Goal: Information Seeking & Learning: Learn about a topic

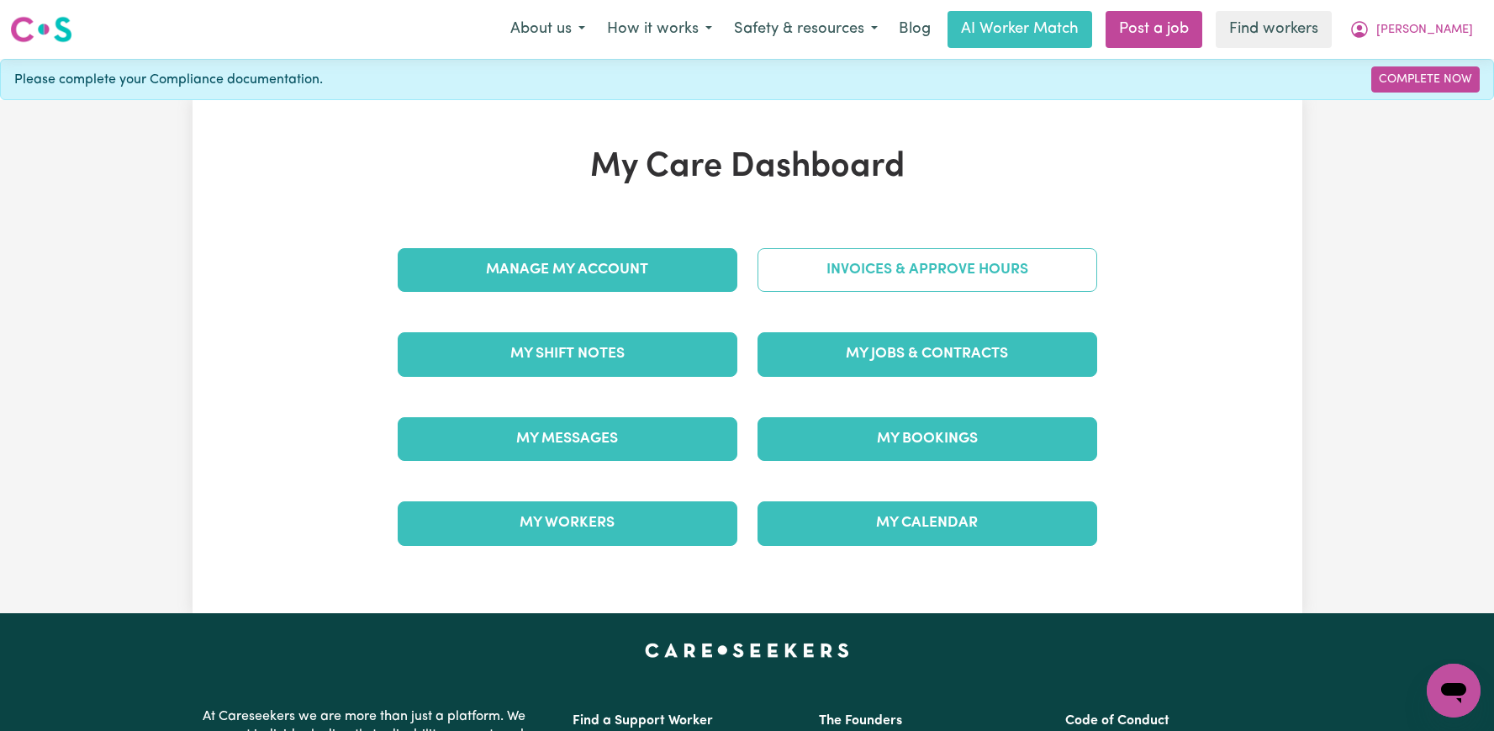
click at [862, 267] on link "Invoices & Approve Hours" at bounding box center [927, 270] width 340 height 44
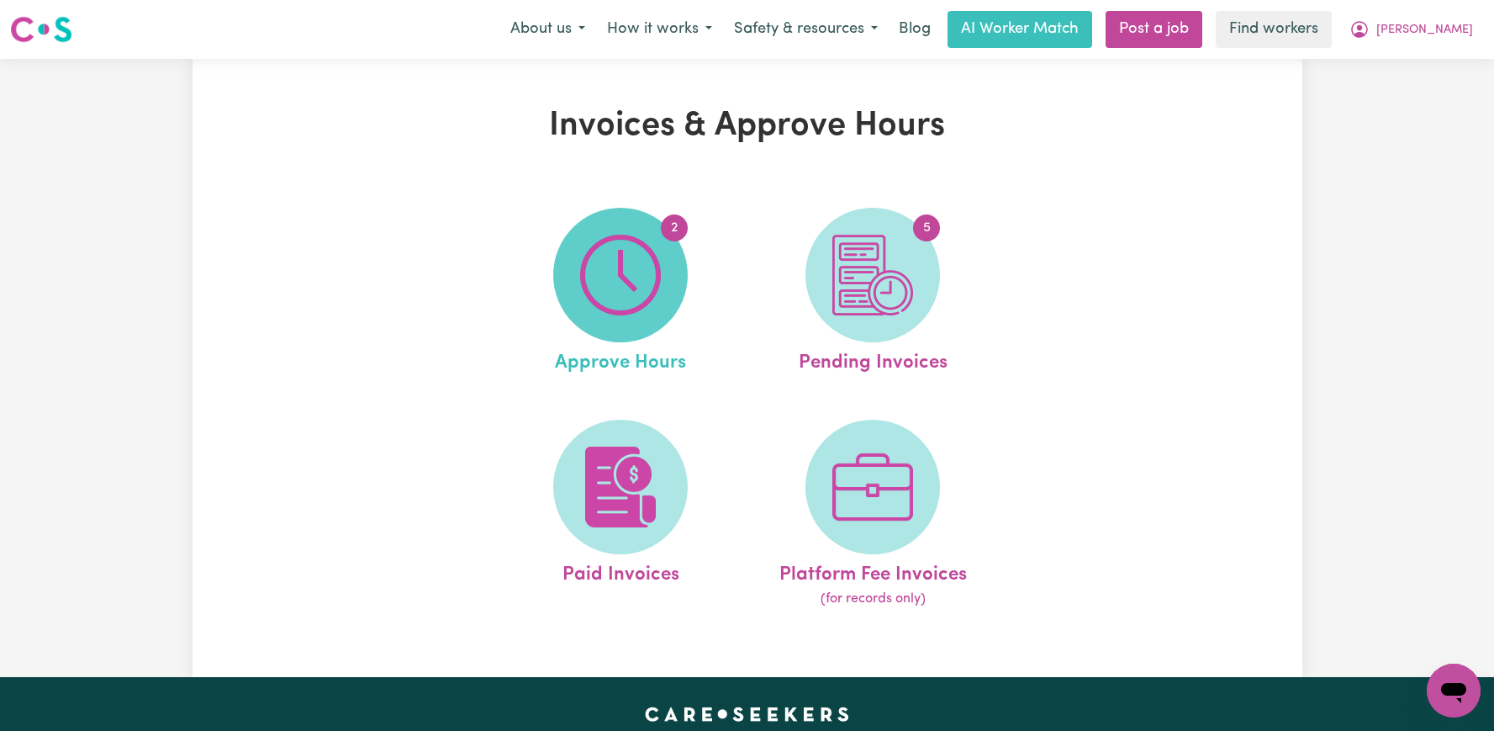
click at [581, 275] on img at bounding box center [620, 275] width 81 height 81
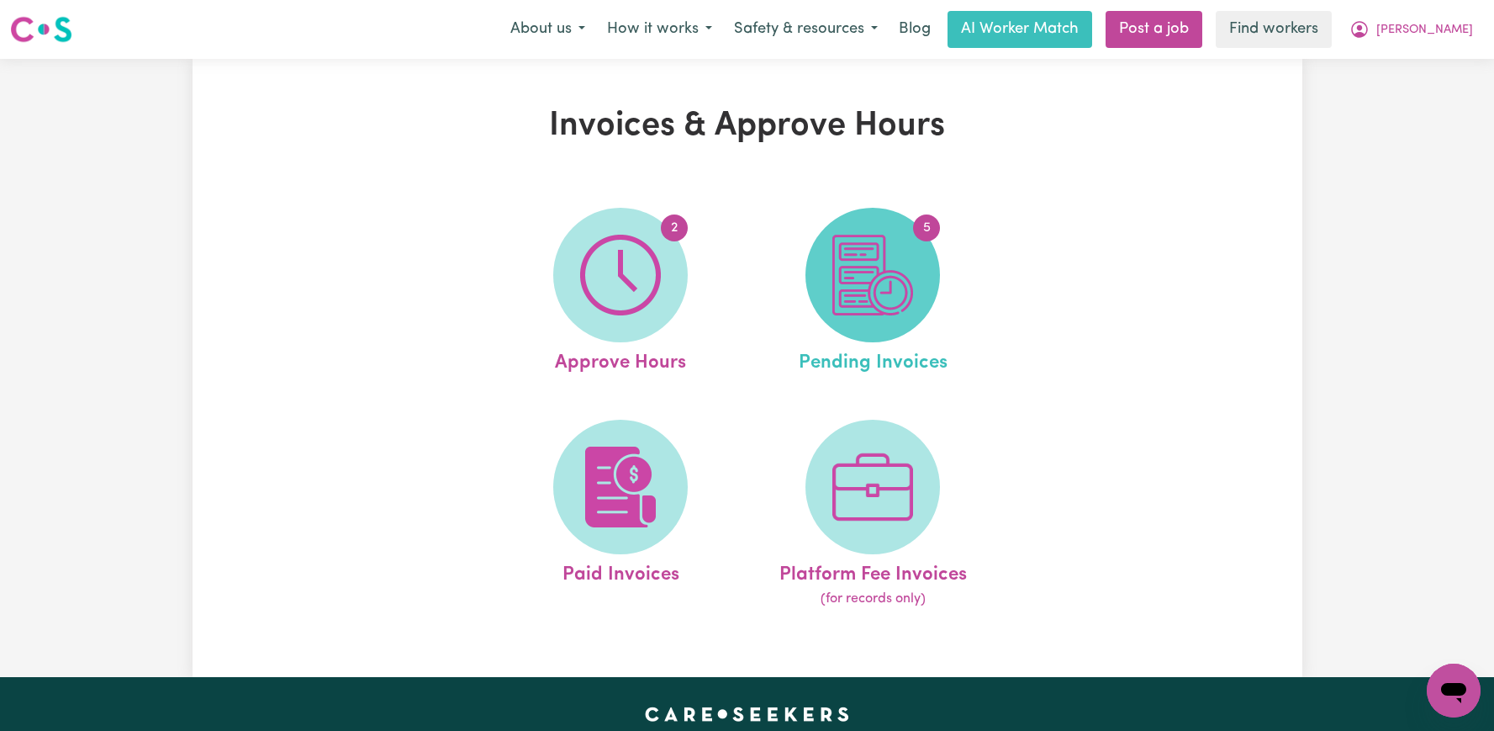
click at [903, 254] on img at bounding box center [872, 275] width 81 height 81
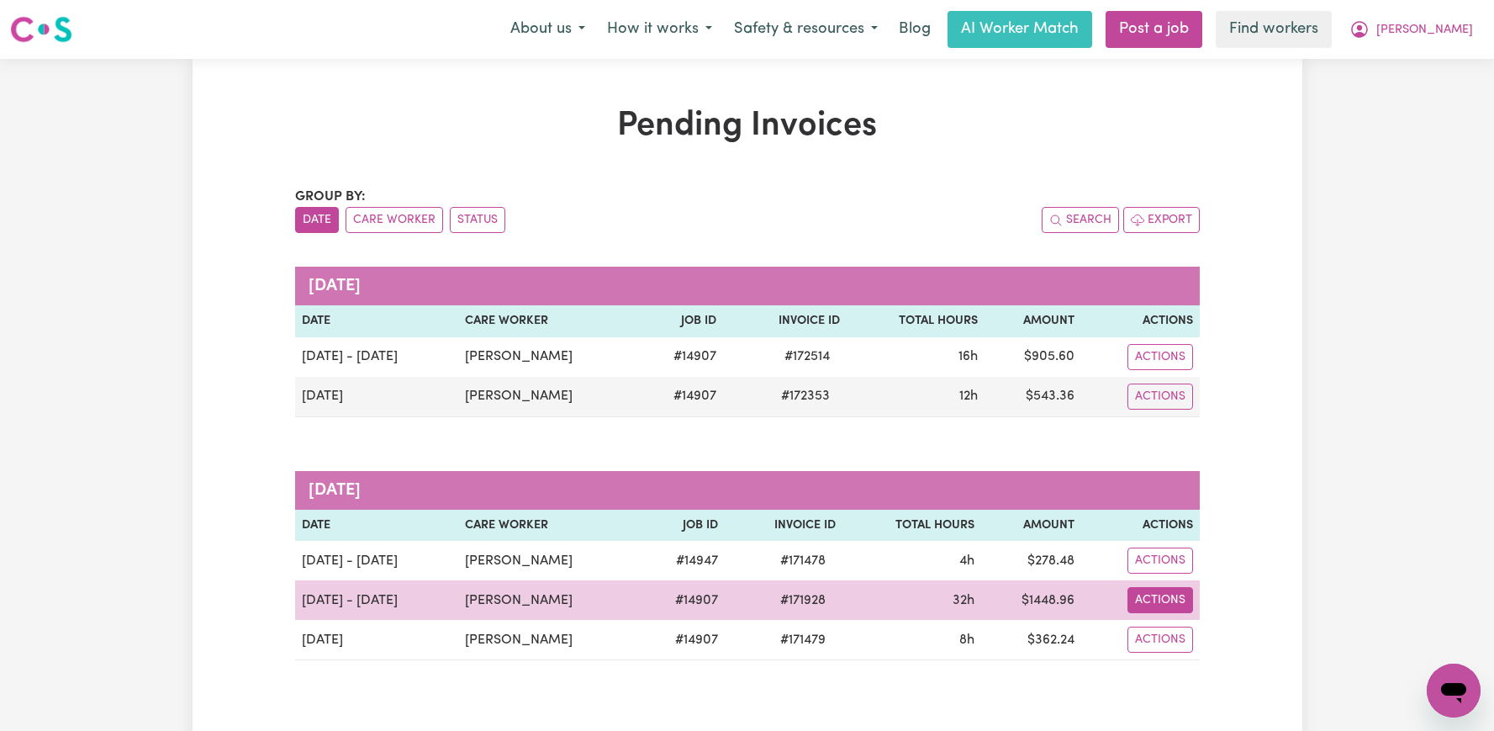
click at [1159, 604] on button "Actions" at bounding box center [1160, 600] width 66 height 26
click at [1180, 487] on link "Download Invoice" at bounding box center [1204, 494] width 154 height 34
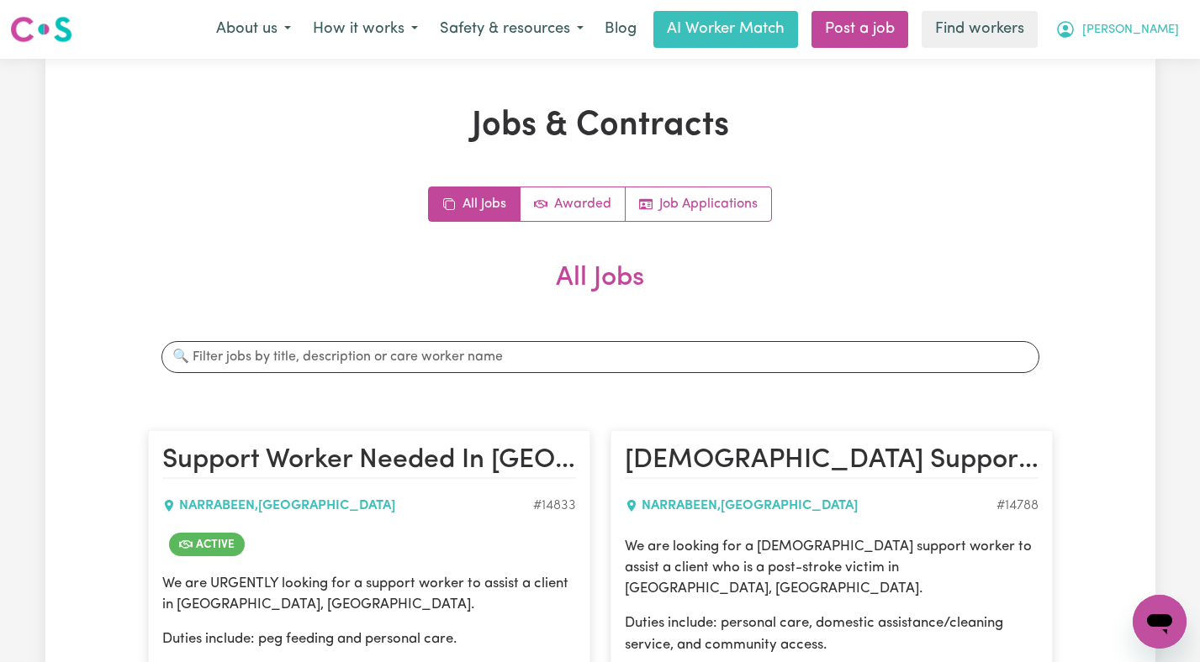
click at [1169, 26] on span "Linda" at bounding box center [1130, 30] width 97 height 18
click at [1135, 103] on link "Logout" at bounding box center [1122, 97] width 133 height 32
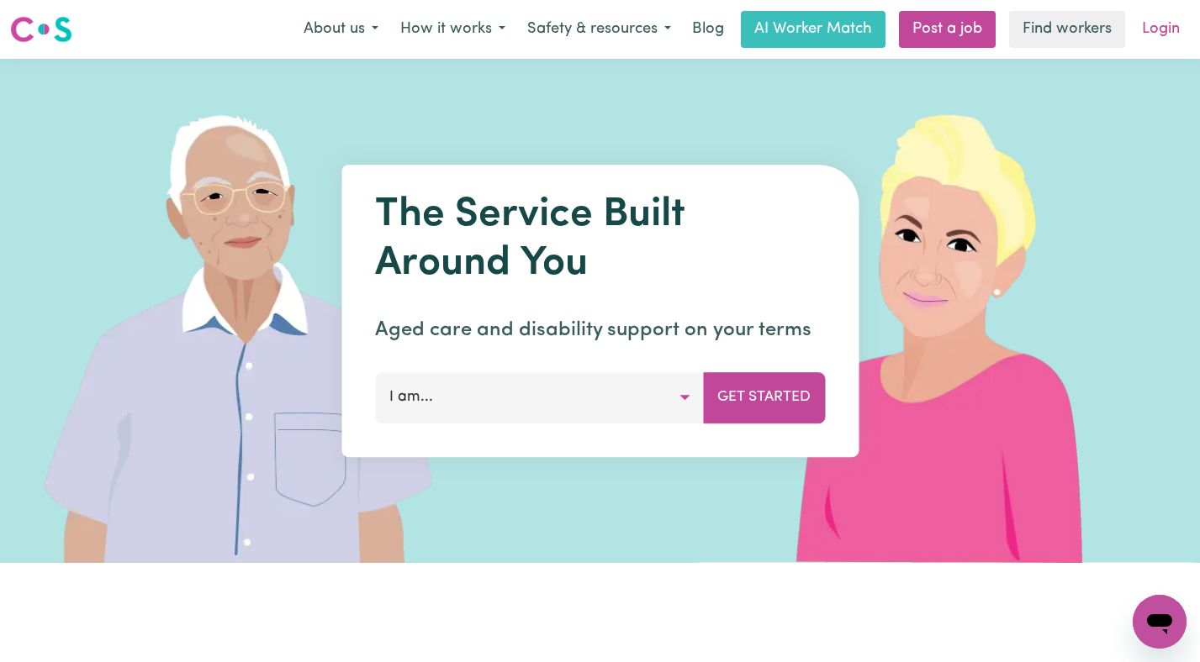
click at [1168, 29] on link "Login" at bounding box center [1161, 29] width 58 height 37
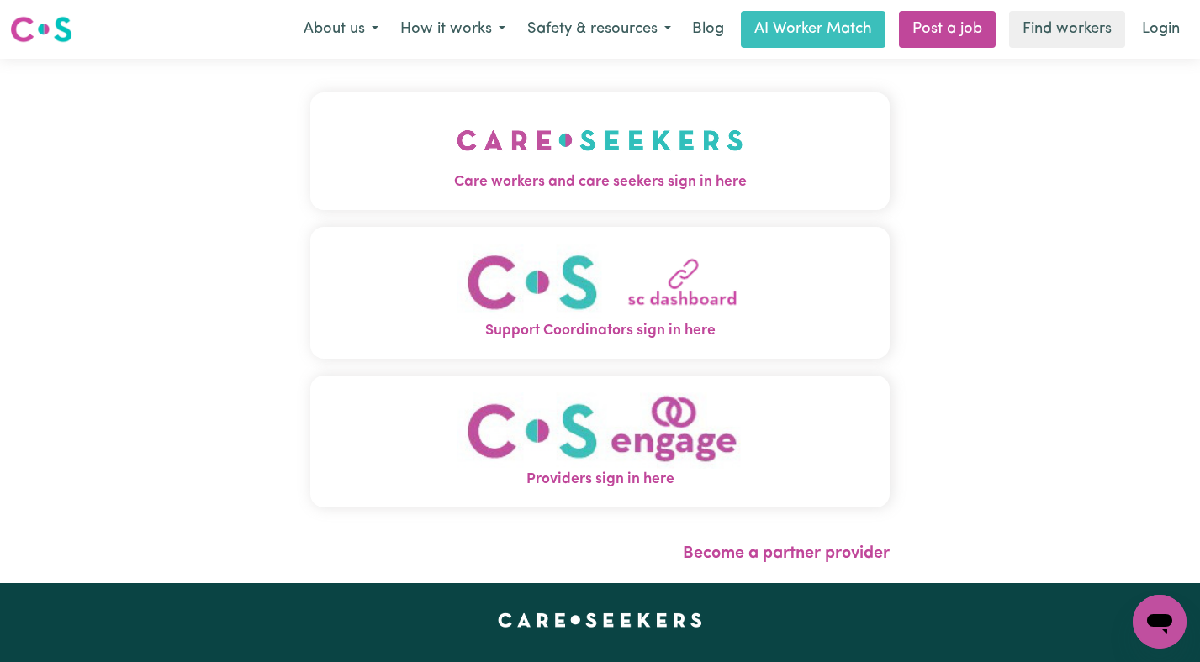
click at [757, 126] on button "Care workers and care seekers sign in here" at bounding box center [600, 151] width 580 height 118
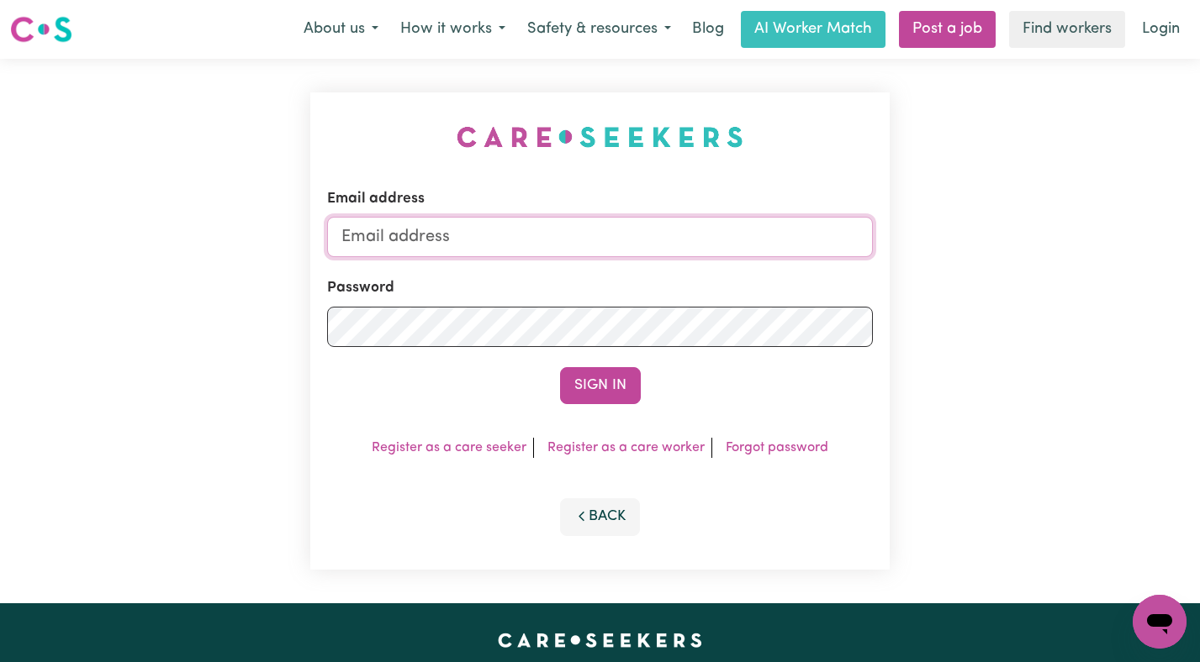
type input "superuser~RobertMoorWC@careseekers.com.au"
drag, startPoint x: 789, startPoint y: 228, endPoint x: 428, endPoint y: 228, distance: 360.6
click at [428, 228] on input "superuser~RobertMoorWC@careseekers.com.au" at bounding box center [600, 237] width 546 height 40
click at [560, 367] on button "Sign In" at bounding box center [600, 385] width 81 height 37
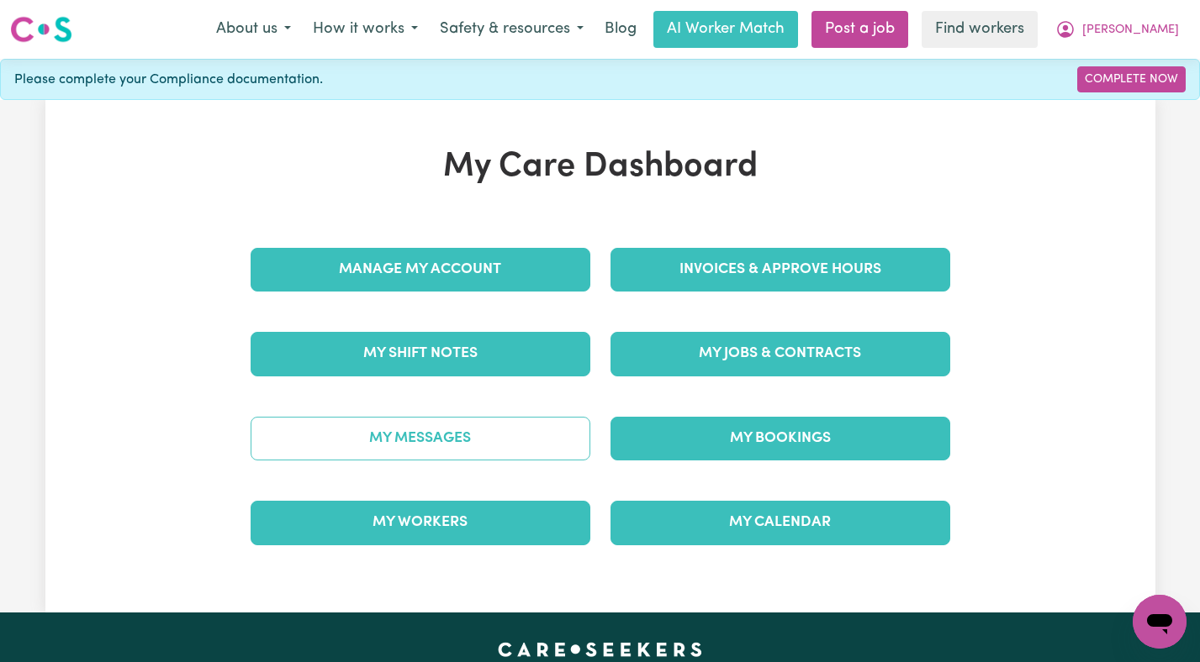
click at [494, 434] on link "My Messages" at bounding box center [421, 439] width 340 height 44
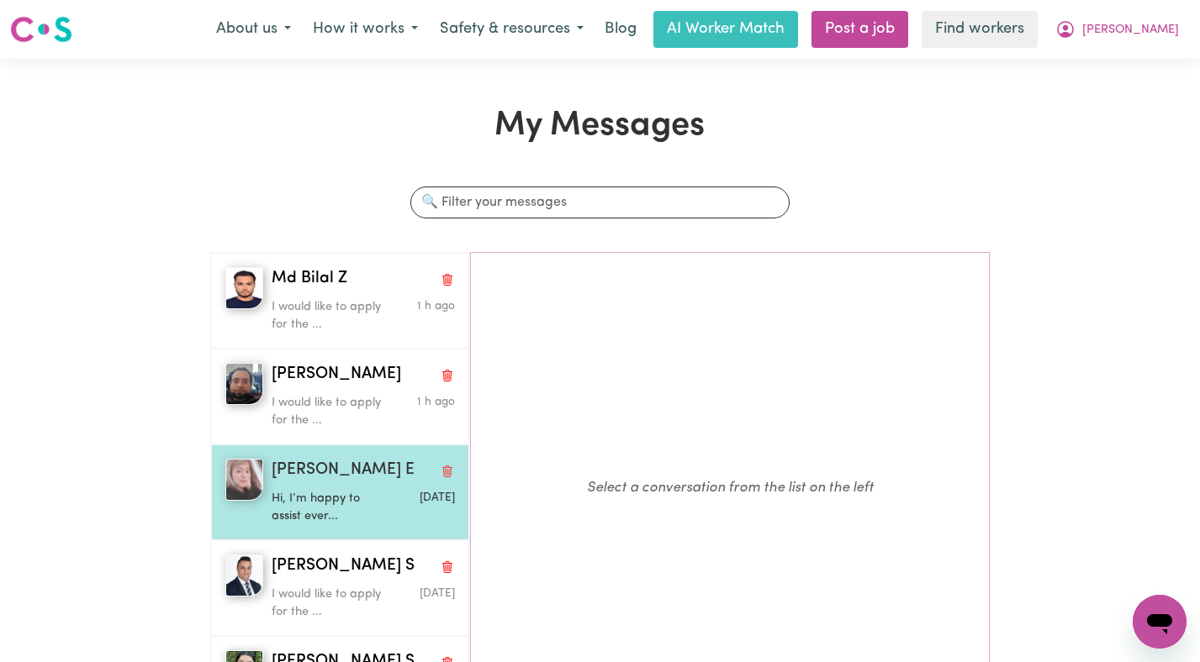
click at [354, 494] on p "Hi, I’m happy to assist ever..." at bounding box center [333, 508] width 122 height 36
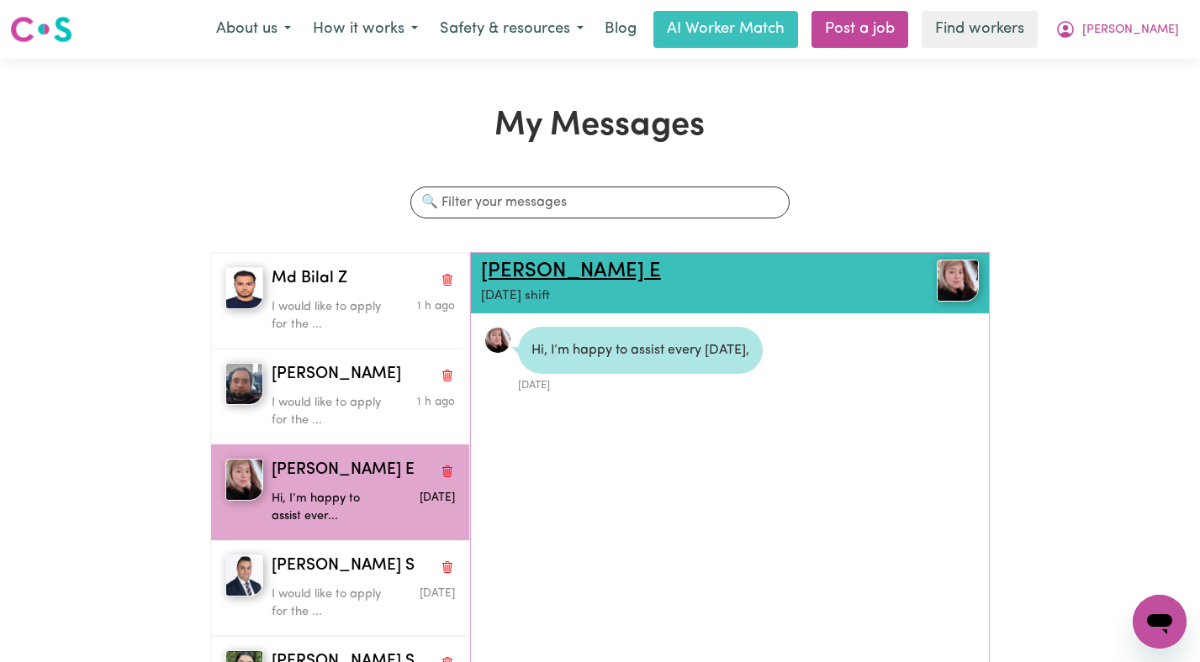
click at [581, 273] on link "Norraine Barrios E" at bounding box center [571, 271] width 180 height 20
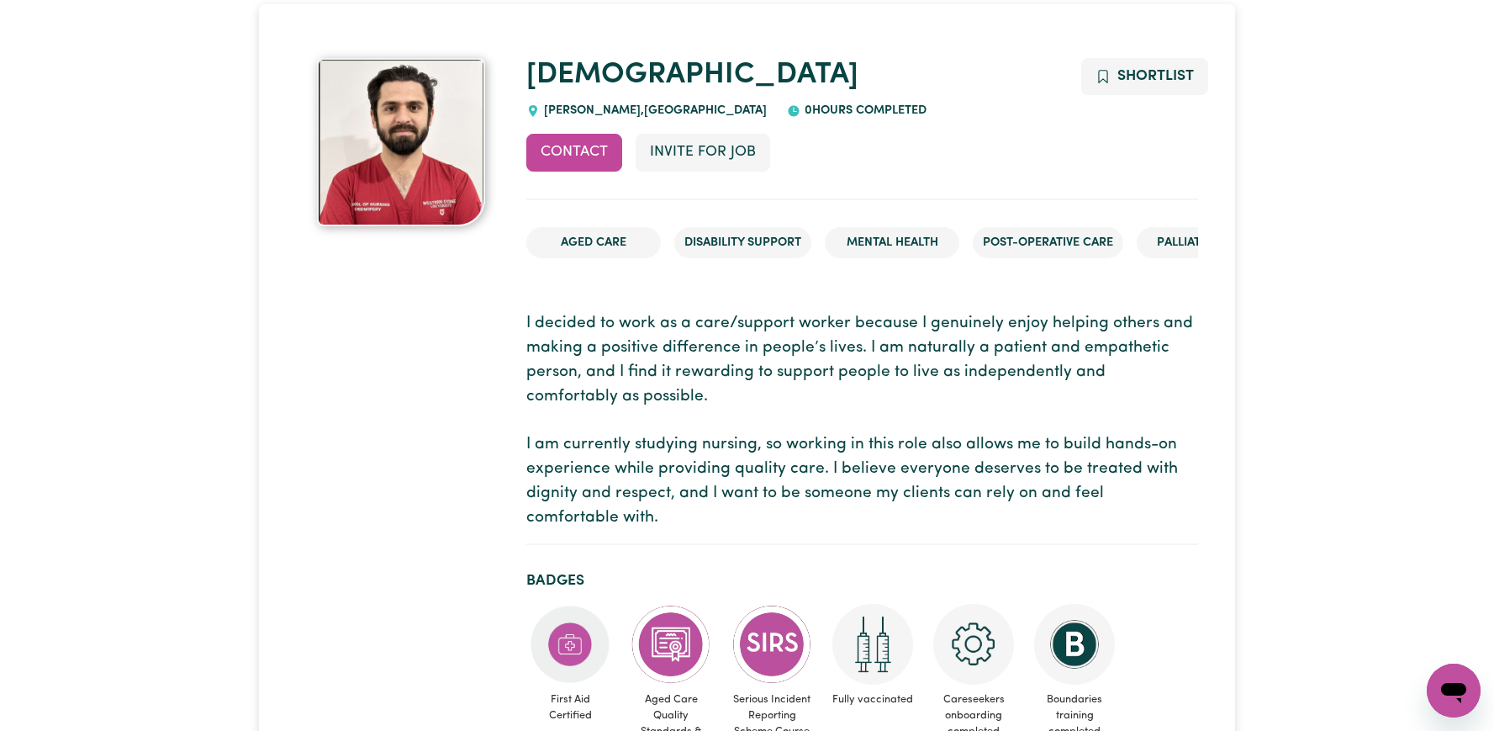
scroll to position [92, 0]
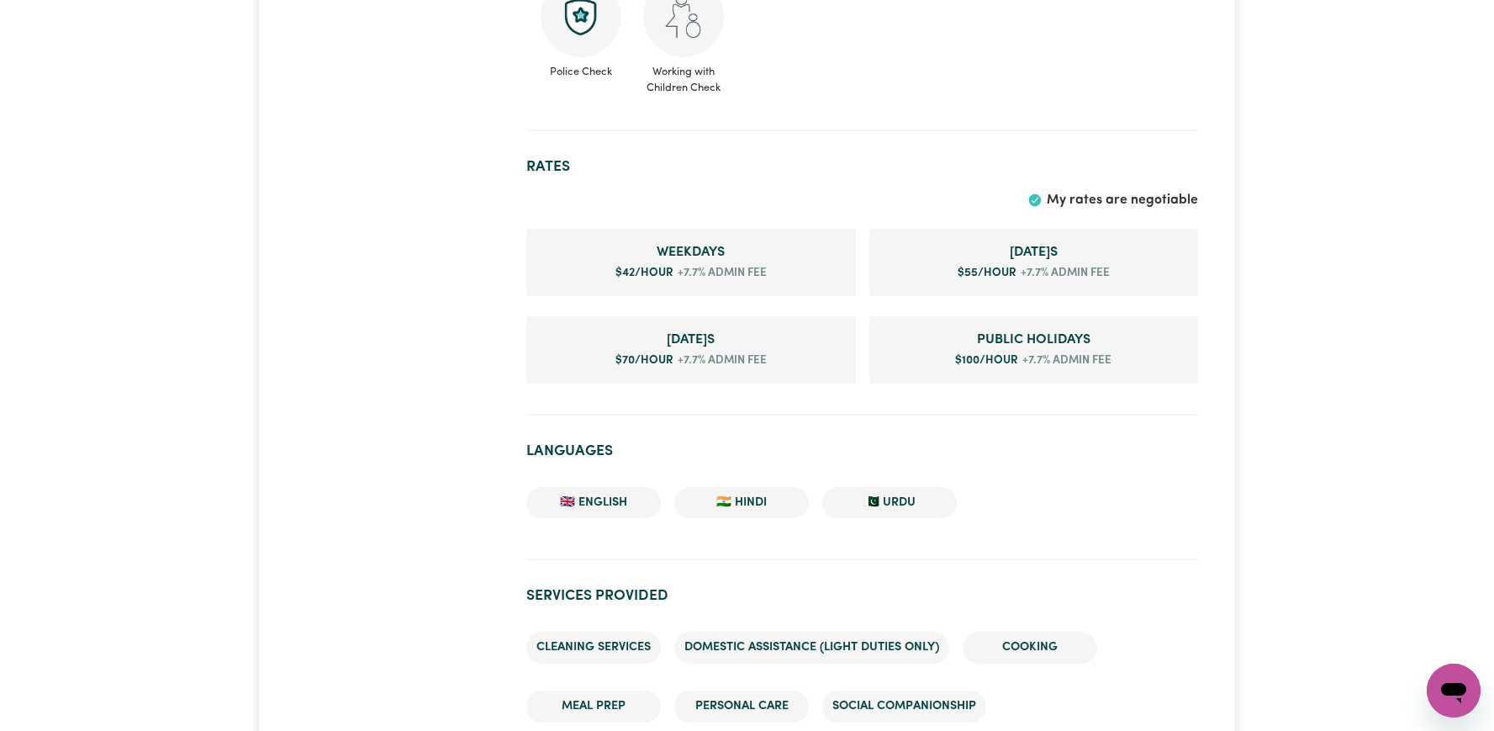
scroll to position [1148, 0]
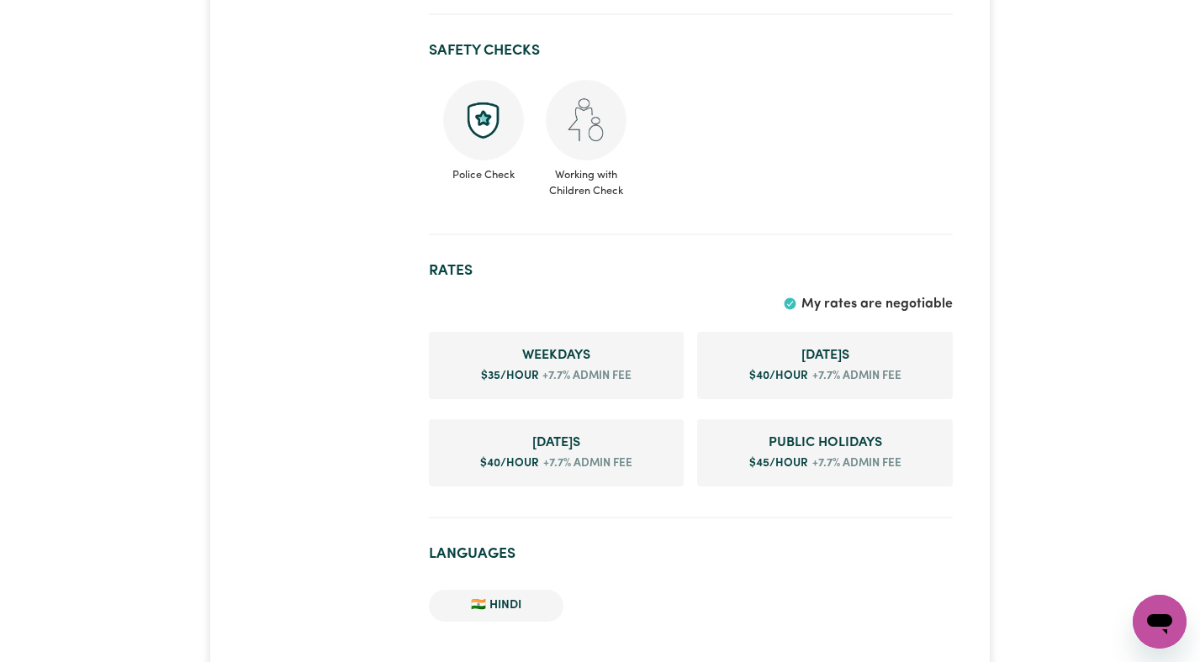
scroll to position [774, 0]
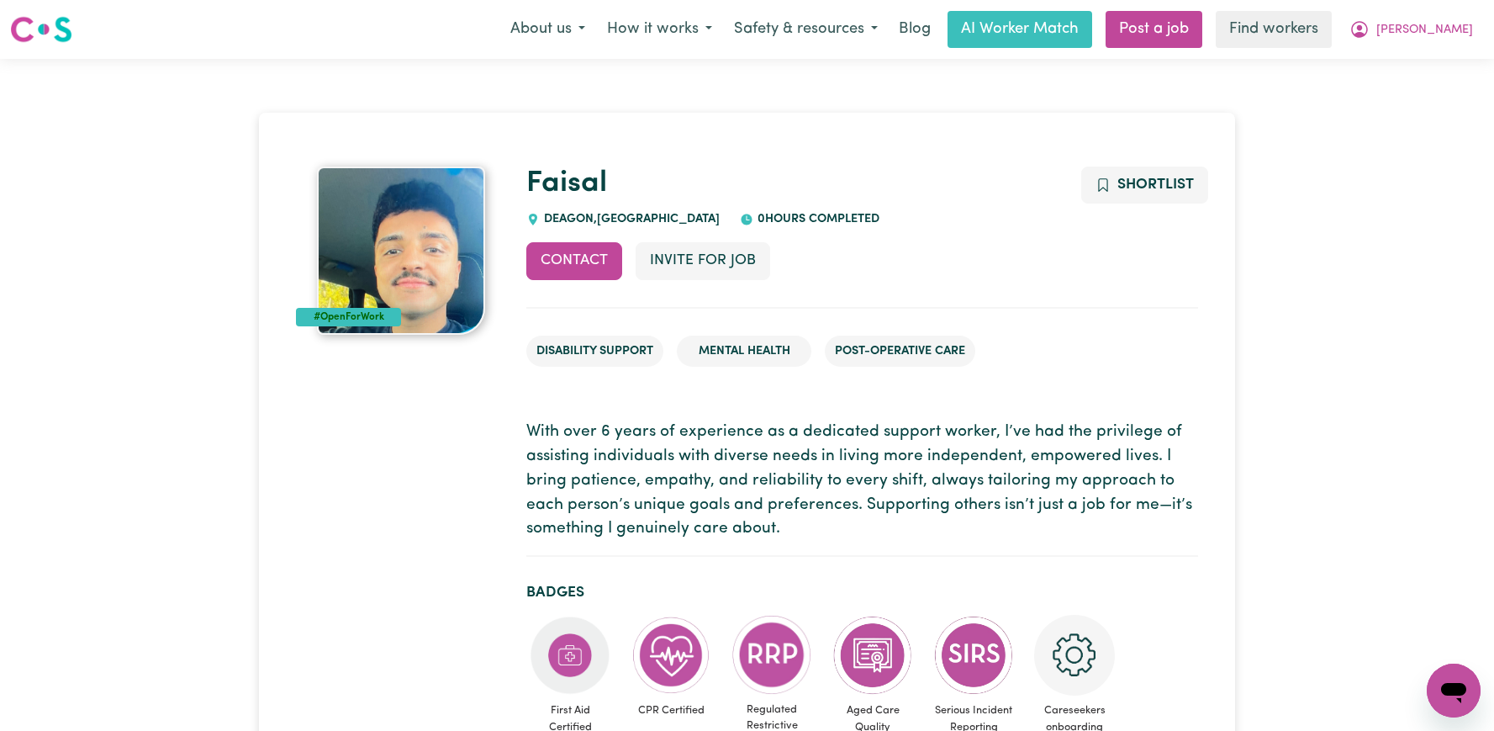
scroll to position [898, 0]
